Goal: Information Seeking & Learning: Learn about a topic

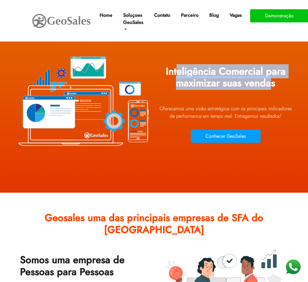
click at [269, 81] on h1 "Inteligência Comercial para maximizar suas vendas" at bounding box center [226, 79] width 134 height 37
drag, startPoint x: 257, startPoint y: 81, endPoint x: 254, endPoint y: 77, distance: 5.0
click at [257, 81] on h1 "Inteligência Comercial para maximizar suas vendas" at bounding box center [226, 79] width 134 height 37
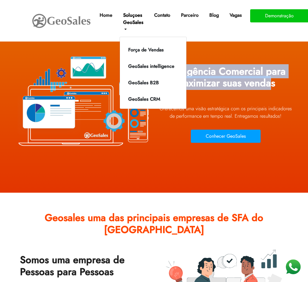
click at [133, 16] on link "Soluçoes GeoSales" at bounding box center [133, 22] width 25 height 26
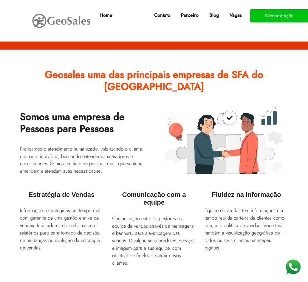
scroll to position [149, 0]
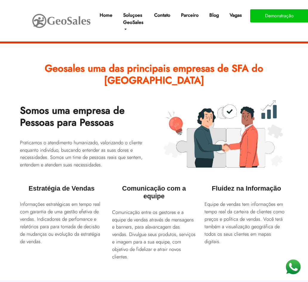
drag, startPoint x: 64, startPoint y: 99, endPoint x: 111, endPoint y: 104, distance: 47.0
click at [111, 104] on h2 "Somos uma empresa de Pessoas para Pessoas" at bounding box center [85, 118] width 130 height 37
click at [87, 116] on h2 "Somos uma empresa de Pessoas para Pessoas" at bounding box center [85, 118] width 130 height 37
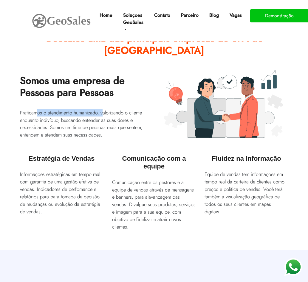
drag, startPoint x: 78, startPoint y: 102, endPoint x: 107, endPoint y: 102, distance: 28.3
click at [107, 109] on p "Praticamos o atendimento humanizado, valorizando o cliente enquanto indivíduo, …" at bounding box center [85, 124] width 130 height 30
click at [105, 109] on p "Praticamos o atendimento humanizado, valorizando o cliente enquanto indivíduo, …" at bounding box center [85, 124] width 130 height 30
drag, startPoint x: 35, startPoint y: 100, endPoint x: 124, endPoint y: 101, distance: 89.2
click at [124, 109] on p "Praticamos o atendimento humanizado, valorizando o cliente enquanto indivíduo, …" at bounding box center [85, 124] width 130 height 30
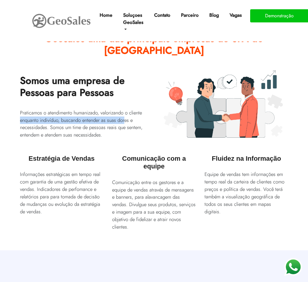
drag, startPoint x: 21, startPoint y: 108, endPoint x: 125, endPoint y: 110, distance: 104.1
click at [125, 110] on p "Praticamos o atendimento humanizado, valorizando o cliente enquanto indivíduo, …" at bounding box center [85, 124] width 130 height 30
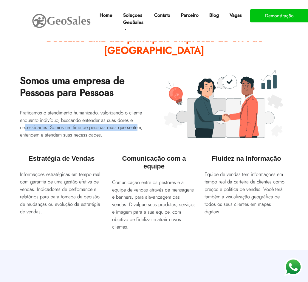
drag, startPoint x: 25, startPoint y: 115, endPoint x: 140, endPoint y: 116, distance: 114.6
click at [140, 116] on p "Praticamos o atendimento humanizado, valorizando o cliente enquanto indivíduo, …" at bounding box center [85, 124] width 130 height 30
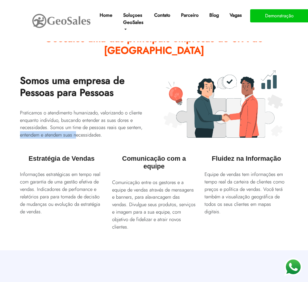
click at [78, 123] on div "Somos uma empresa de Pessoas para Pessoas Praticamos o atendimento humanizado, …" at bounding box center [85, 106] width 139 height 73
drag, startPoint x: 75, startPoint y: 146, endPoint x: 80, endPoint y: 146, distance: 4.5
click at [83, 149] on h3 "Estratégia de Vendas" at bounding box center [62, 157] width 84 height 17
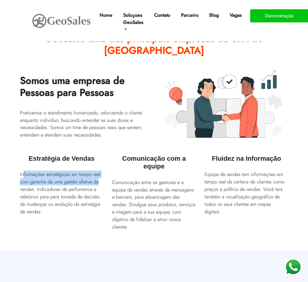
drag, startPoint x: 24, startPoint y: 164, endPoint x: 104, endPoint y: 170, distance: 79.6
click at [104, 170] on div "Estratégia de Vendas Informações estratégicas em tempo real com garantia de uma…" at bounding box center [62, 192] width 92 height 87
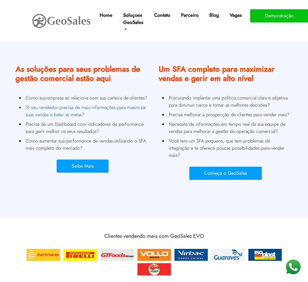
scroll to position [418, 0]
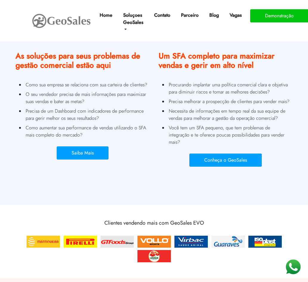
click at [131, 159] on div "Saiba Mais" at bounding box center [83, 156] width 134 height 21
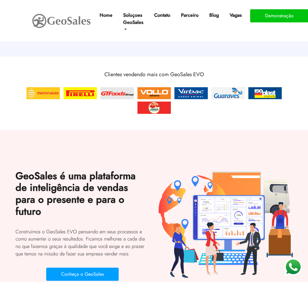
scroll to position [567, 0]
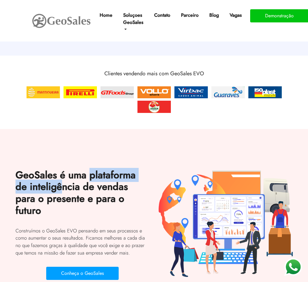
drag, startPoint x: 41, startPoint y: 162, endPoint x: 130, endPoint y: 162, distance: 88.9
click at [130, 165] on h2 "GeoSales é uma plataforma de inteligência de vendas para o presente e para o fu…" at bounding box center [83, 195] width 134 height 61
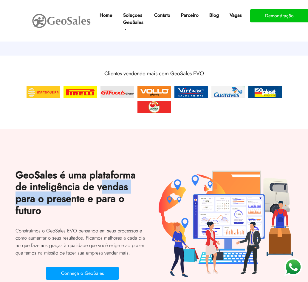
drag, startPoint x: 33, startPoint y: 176, endPoint x: 108, endPoint y: 176, distance: 75.2
click at [112, 173] on h2 "GeoSales é uma plataforma de inteligência de vendas para o presente e para o fu…" at bounding box center [83, 195] width 134 height 61
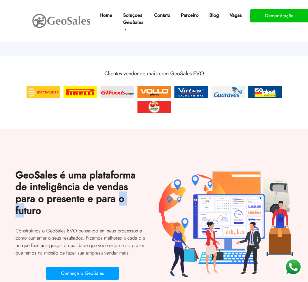
drag, startPoint x: 30, startPoint y: 186, endPoint x: 79, endPoint y: 184, distance: 49.3
click at [56, 186] on h2 "GeoSales é uma plataforma de inteligência de vendas para o presente e para o fu…" at bounding box center [83, 195] width 134 height 61
click at [79, 184] on h2 "GeoSales é uma plataforma de inteligência de vendas para o presente e para o fu…" at bounding box center [83, 195] width 134 height 61
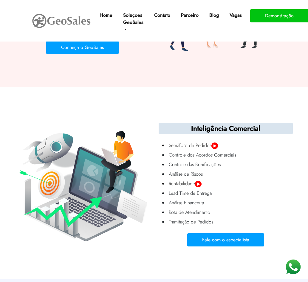
scroll to position [835, 0]
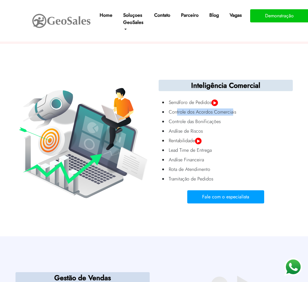
drag, startPoint x: 177, startPoint y: 88, endPoint x: 233, endPoint y: 88, distance: 55.5
click at [233, 107] on li "Controle dos Acordos Comerciais" at bounding box center [230, 112] width 124 height 10
drag, startPoint x: 176, startPoint y: 98, endPoint x: 213, endPoint y: 97, distance: 37.0
click at [213, 117] on li "Controle das Bonificações" at bounding box center [230, 122] width 124 height 10
drag, startPoint x: 174, startPoint y: 109, endPoint x: 194, endPoint y: 108, distance: 19.7
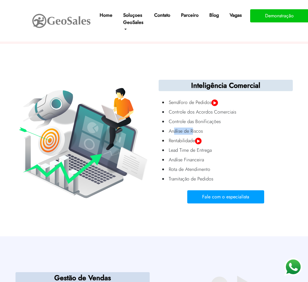
click at [194, 126] on li "Análise de Riscos" at bounding box center [230, 131] width 124 height 10
drag, startPoint x: 178, startPoint y: 129, endPoint x: 208, endPoint y: 126, distance: 30.2
click at [208, 145] on li "Lead Time de Entrega" at bounding box center [230, 150] width 124 height 10
drag, startPoint x: 181, startPoint y: 137, endPoint x: 192, endPoint y: 140, distance: 11.1
click at [195, 155] on li "Análise Financeira" at bounding box center [230, 160] width 124 height 10
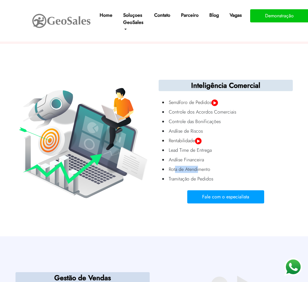
drag, startPoint x: 175, startPoint y: 147, endPoint x: 199, endPoint y: 145, distance: 24.5
click at [199, 164] on li "Rota de Atendimento" at bounding box center [230, 169] width 124 height 10
drag, startPoint x: 192, startPoint y: 155, endPoint x: 204, endPoint y: 155, distance: 12.5
click at [205, 174] on li "Tramitação de Pedidos" at bounding box center [230, 179] width 124 height 10
click at [149, 171] on img at bounding box center [83, 143] width 134 height 112
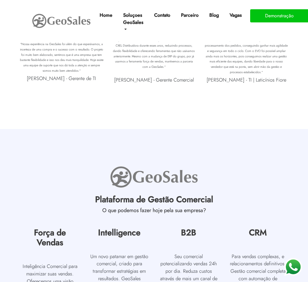
scroll to position [2685, 0]
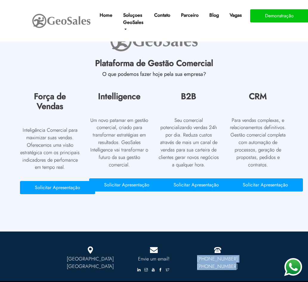
drag, startPoint x: 237, startPoint y: 250, endPoint x: 199, endPoint y: 243, distance: 38.1
click at [199, 255] on p "[PHONE_NUMBER] [PHONE_NUMBER]" at bounding box center [217, 262] width 55 height 15
copy p "[PHONE_NUMBER] [PHONE_NUMBER]"
click at [192, 237] on div "[GEOGRAPHIC_DATA] Envie um email! [PHONE_NUMBER] [PHONE_NUMBER]" at bounding box center [154, 255] width 286 height 37
